Goal: Information Seeking & Learning: Find specific fact

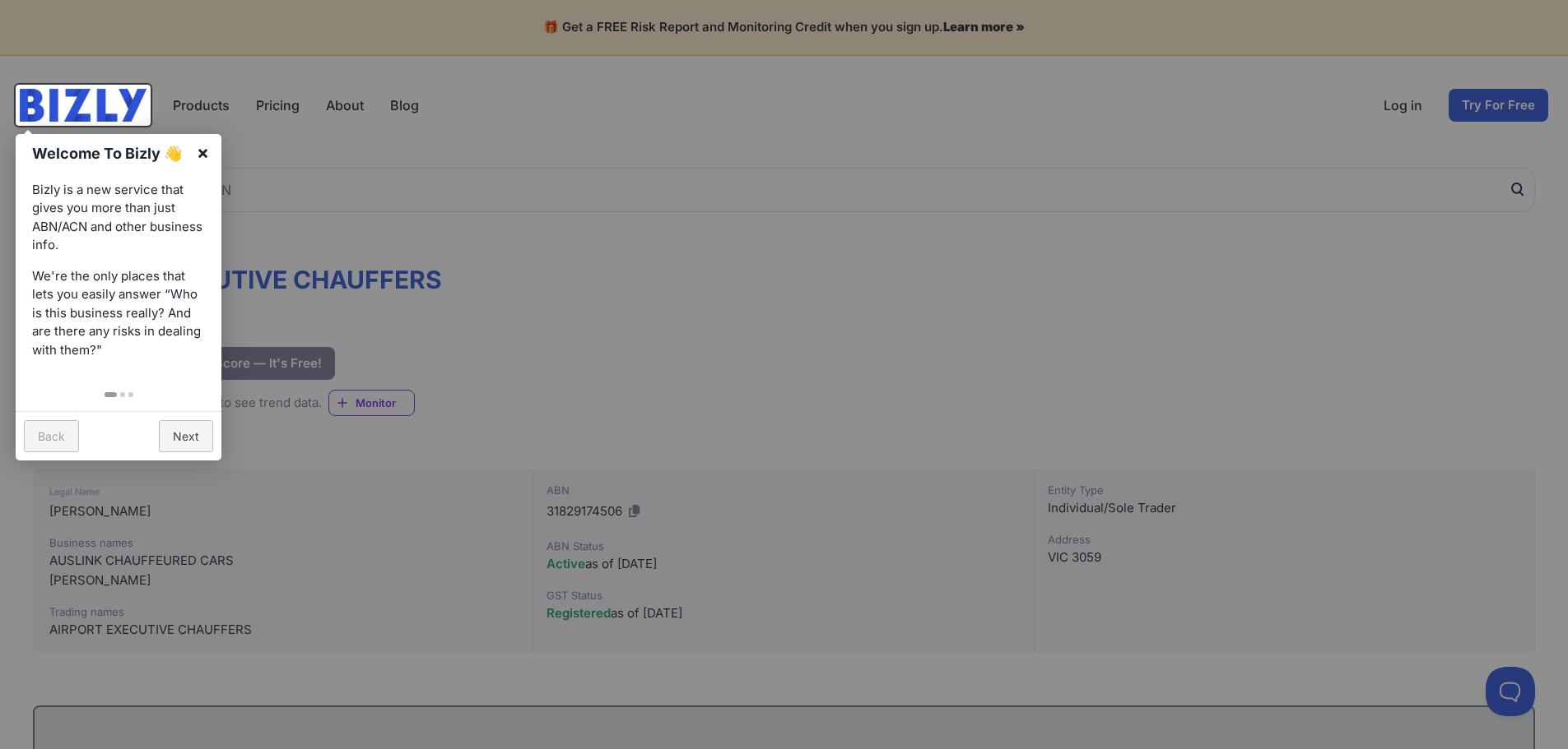
click at [204, 151] on link "×" at bounding box center [203, 153] width 37 height 37
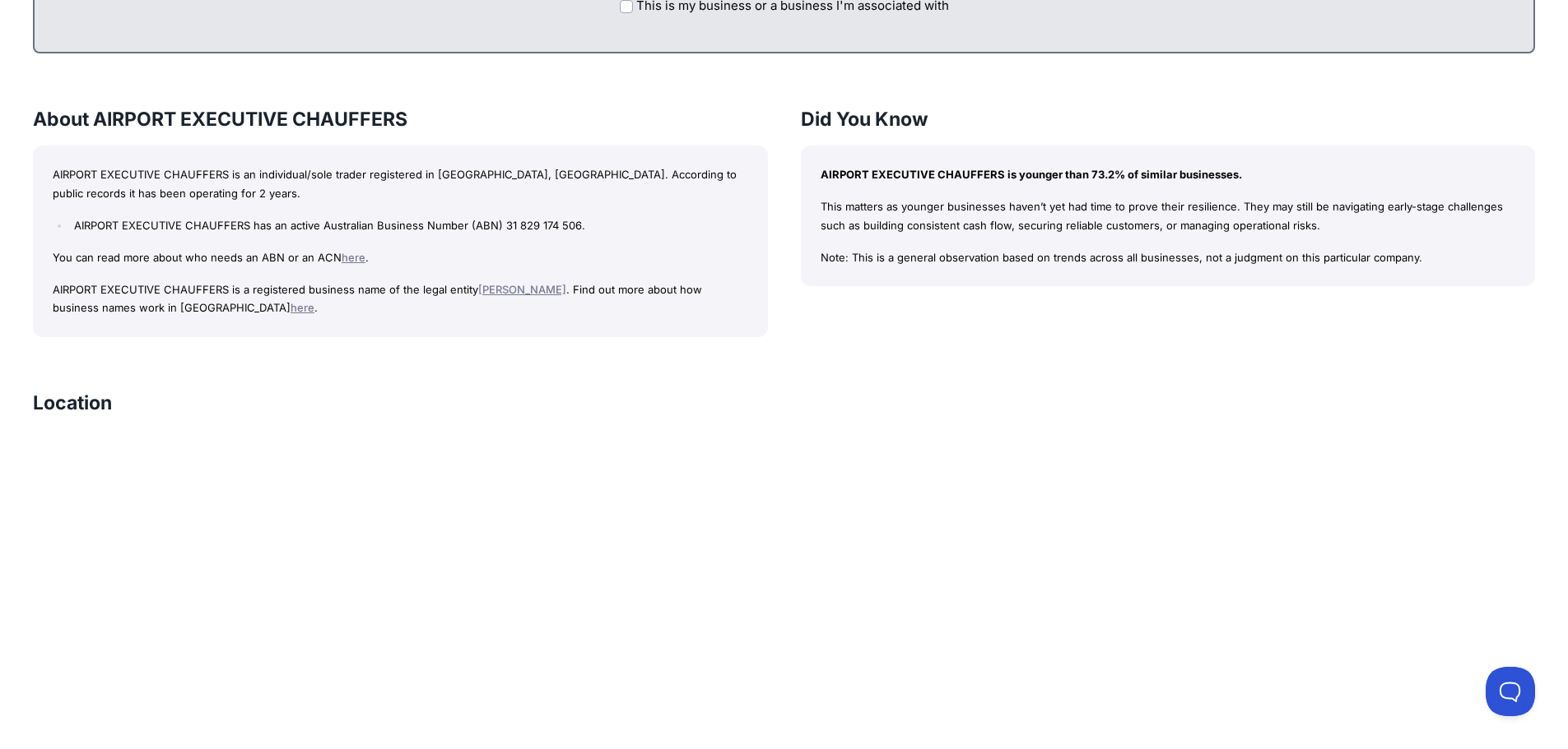
scroll to position [1151, 0]
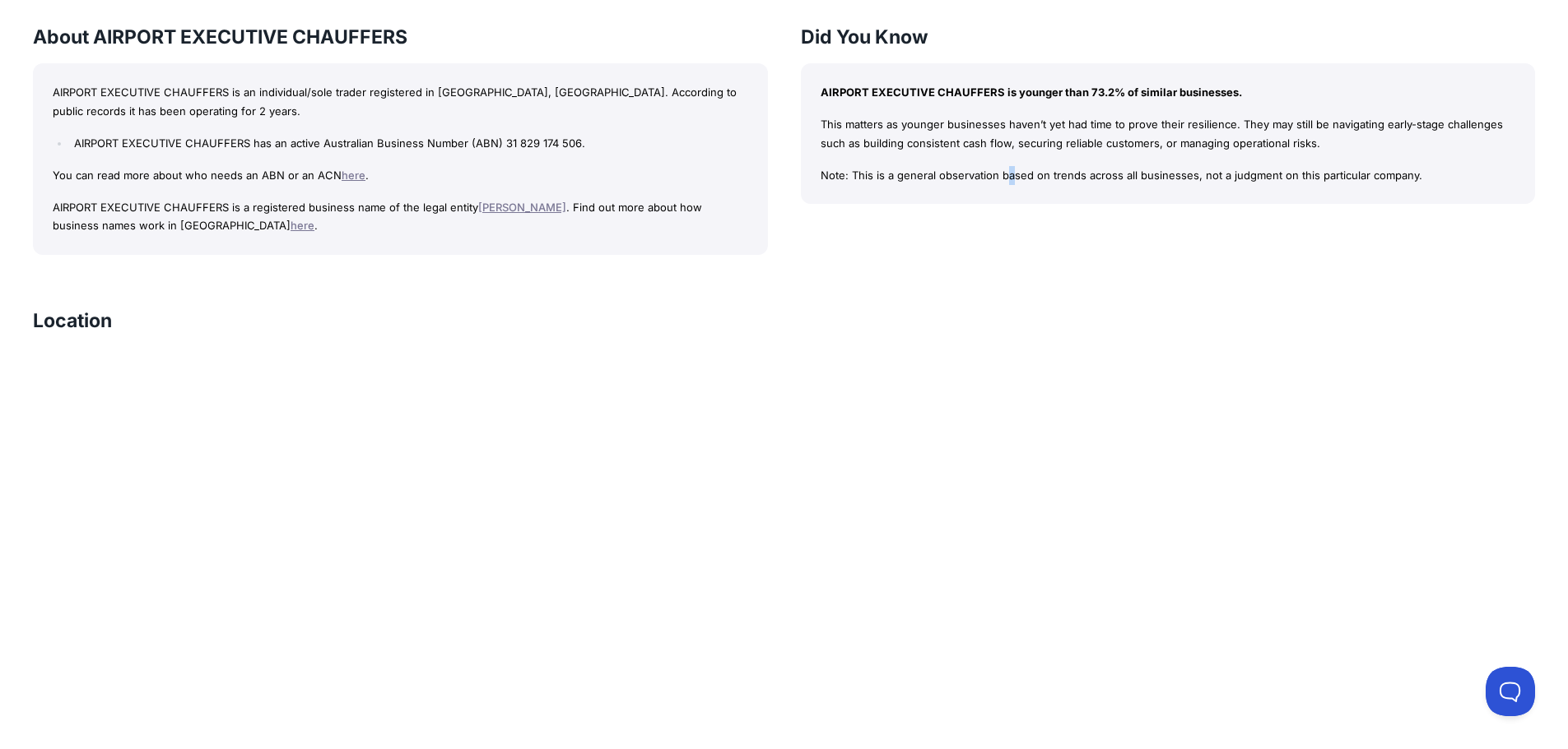
click at [881, 228] on div "Did You Know AIRPORT EXECUTIVE CHAUFFERS is younger than 73.2% of similar busin…" at bounding box center [1168, 140] width 735 height 231
click at [891, 258] on div "AIRPORT EXECUTIVE CHAUFFERS Bizly Score: View Risk Score — It's Free! View Risk…" at bounding box center [784, 153] width 1568 height 2299
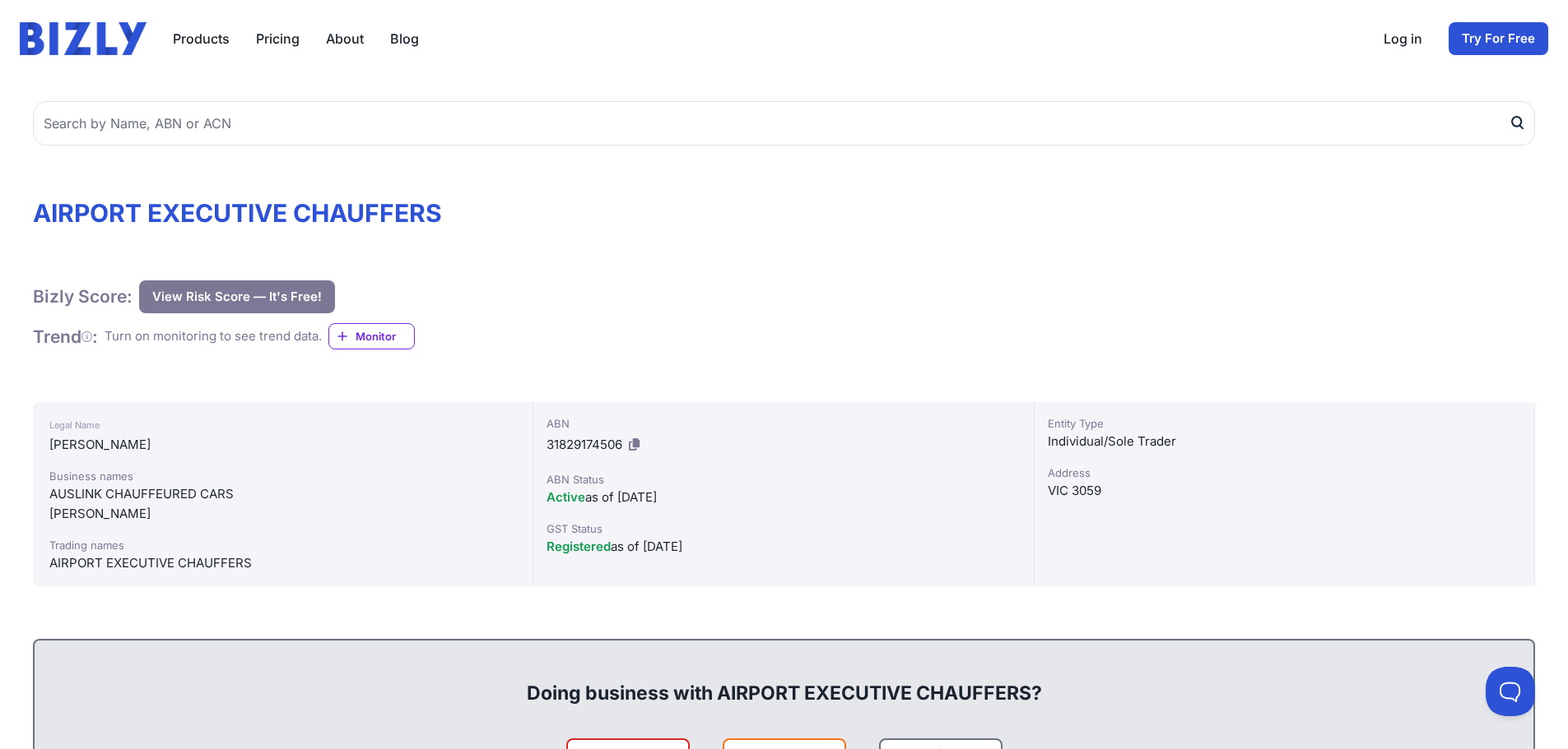
scroll to position [0, 0]
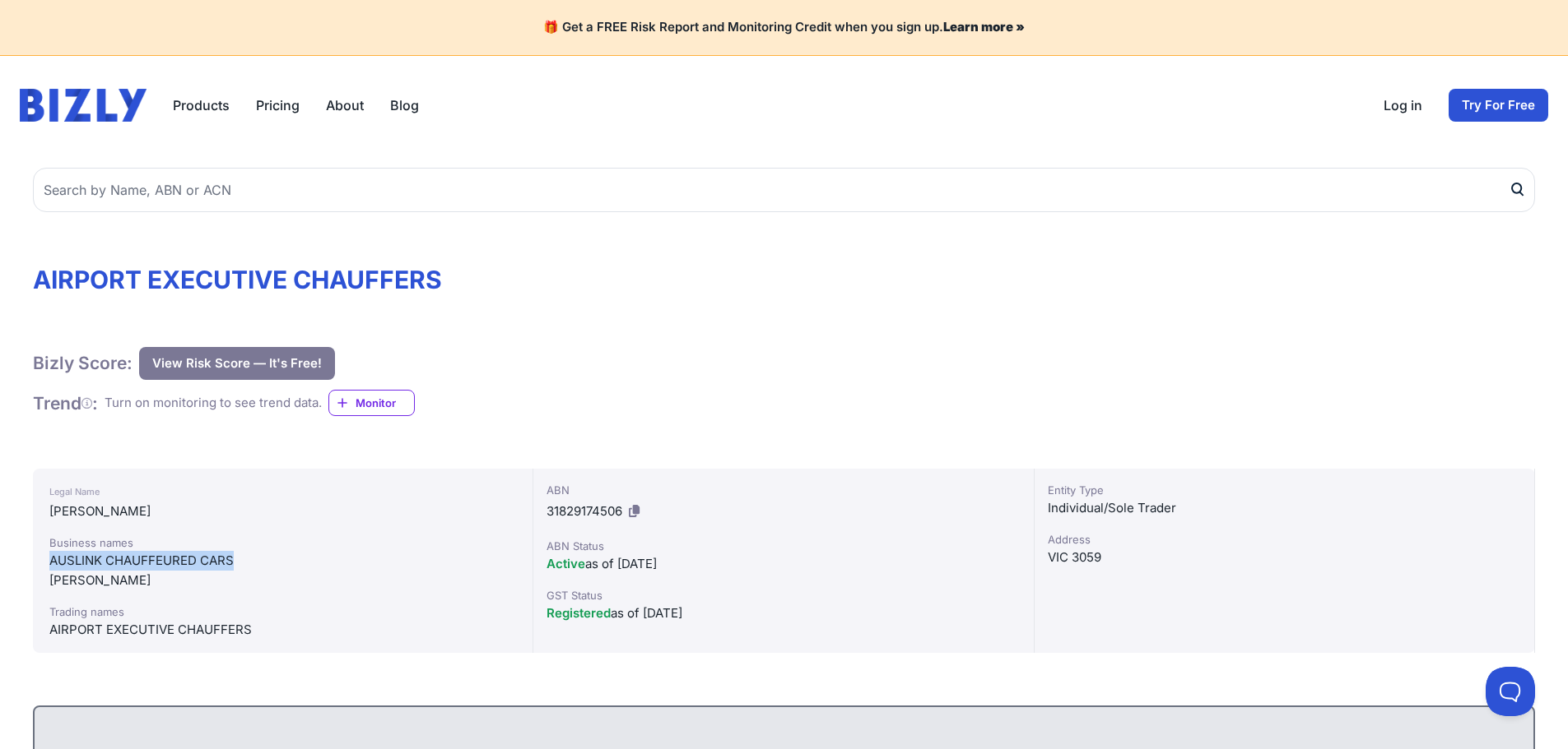
drag, startPoint x: 247, startPoint y: 566, endPoint x: 42, endPoint y: 559, distance: 205.1
click at [42, 559] on div "Legal Name [GEOGRAPHIC_DATA][PERSON_NAME] Business names AUSLINK CHAUFFEURED CA…" at bounding box center [283, 562] width 501 height 185
copy div "AUSLINK CHAUFFEURED CARS"
drag, startPoint x: 281, startPoint y: 630, endPoint x: -14, endPoint y: 630, distance: 295.0
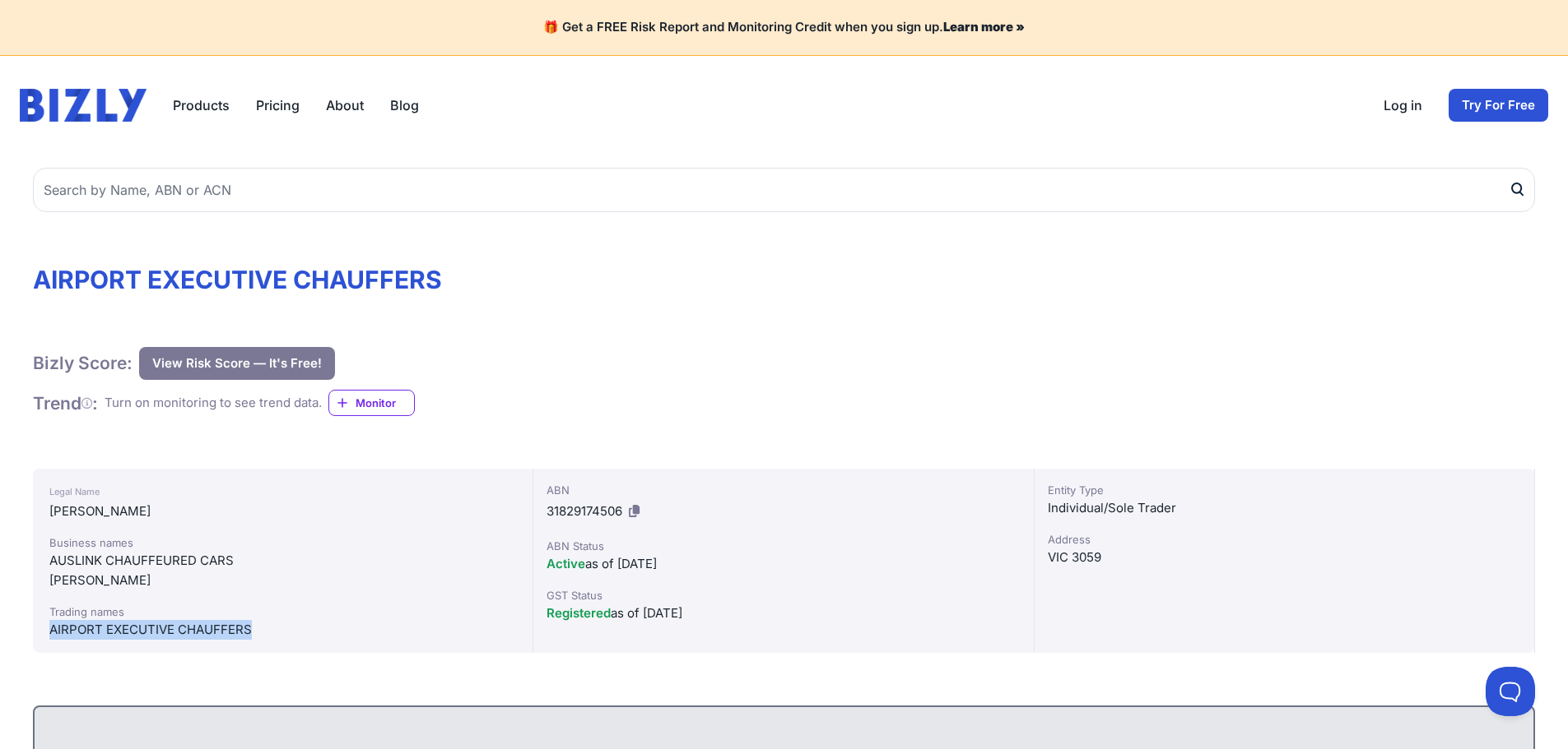
copy div "AIRPORT EXECUTIVE CHAUFFERS"
